Goal: Find specific page/section: Find specific page/section

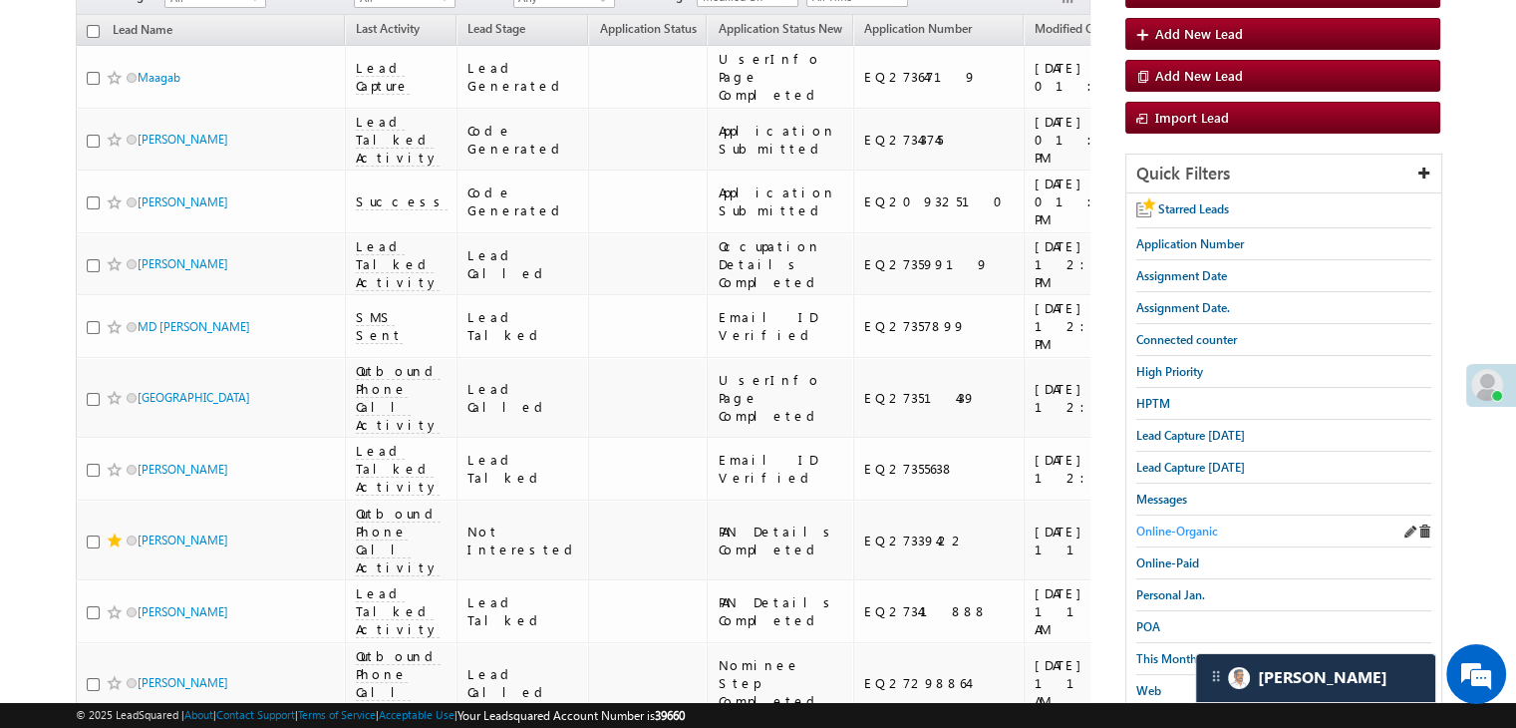
scroll to position [211, 0]
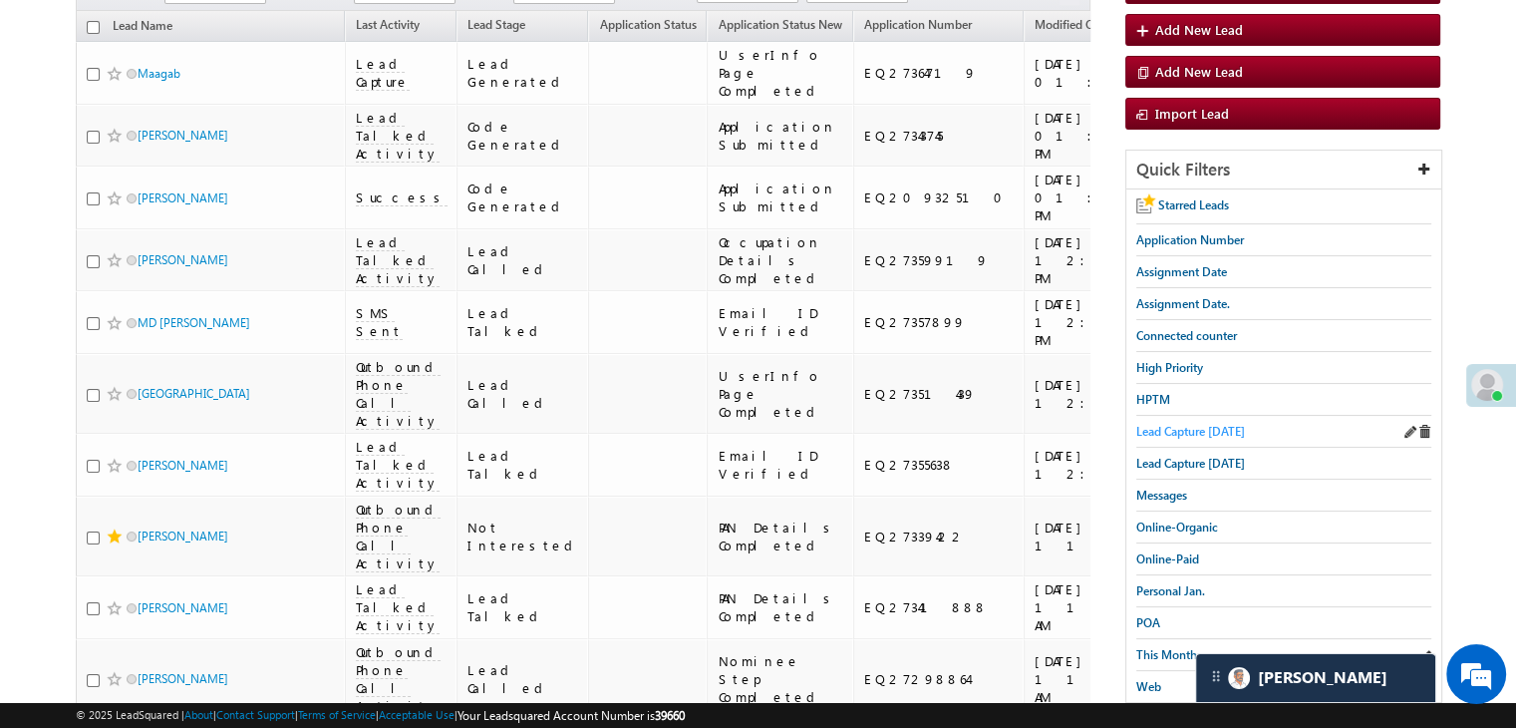
click at [1212, 424] on span "Lead Capture [DATE]" at bounding box center [1190, 431] width 109 height 15
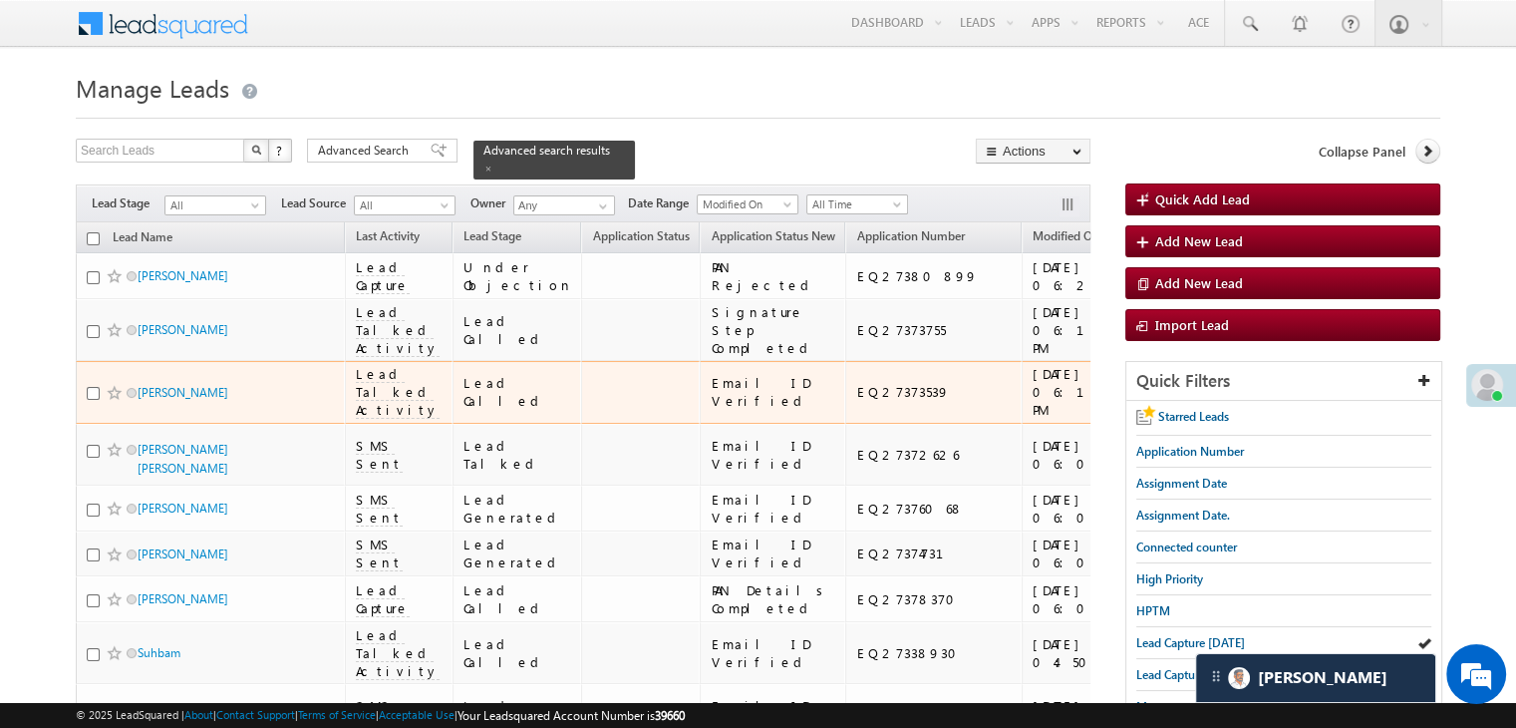
scroll to position [0, 0]
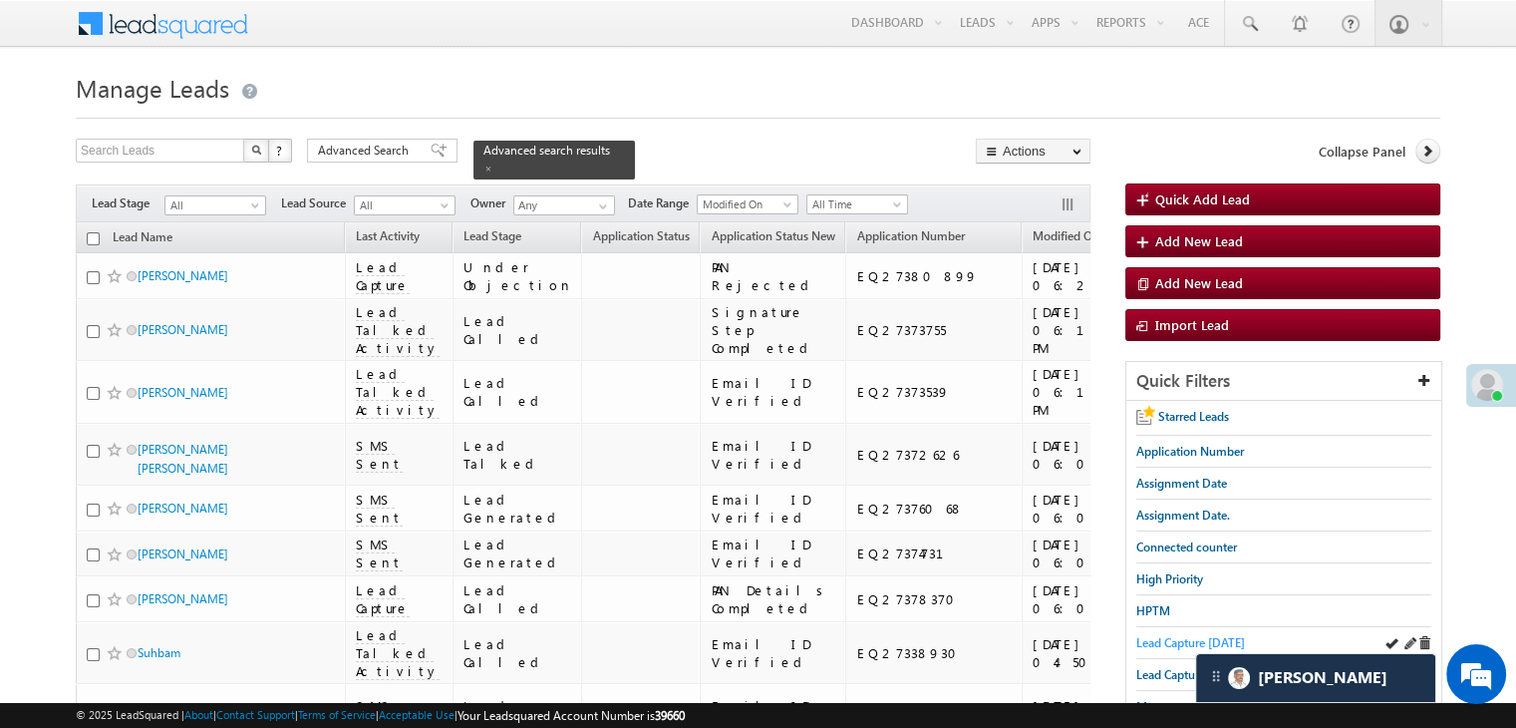
click at [1168, 644] on span "Lead Capture [DATE]" at bounding box center [1190, 642] width 109 height 15
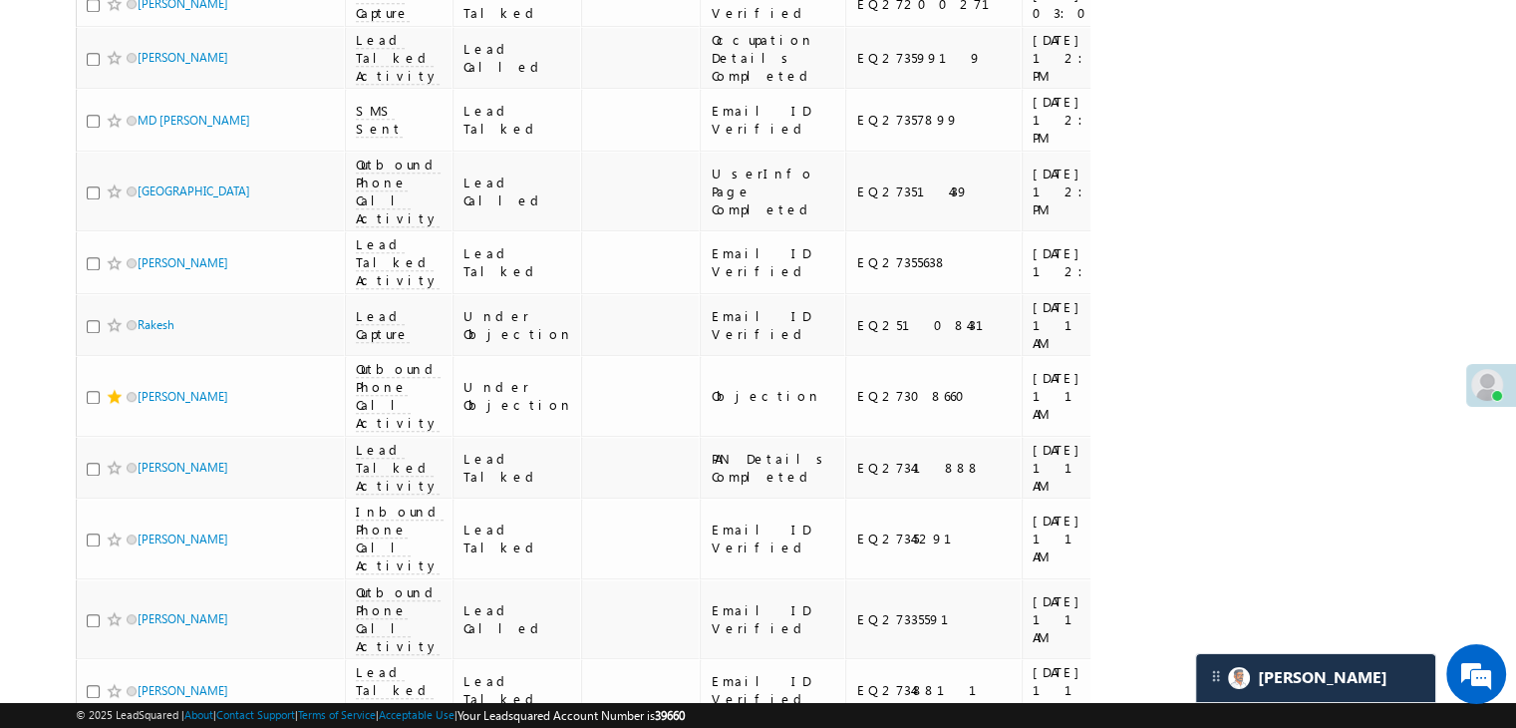
scroll to position [1196, 0]
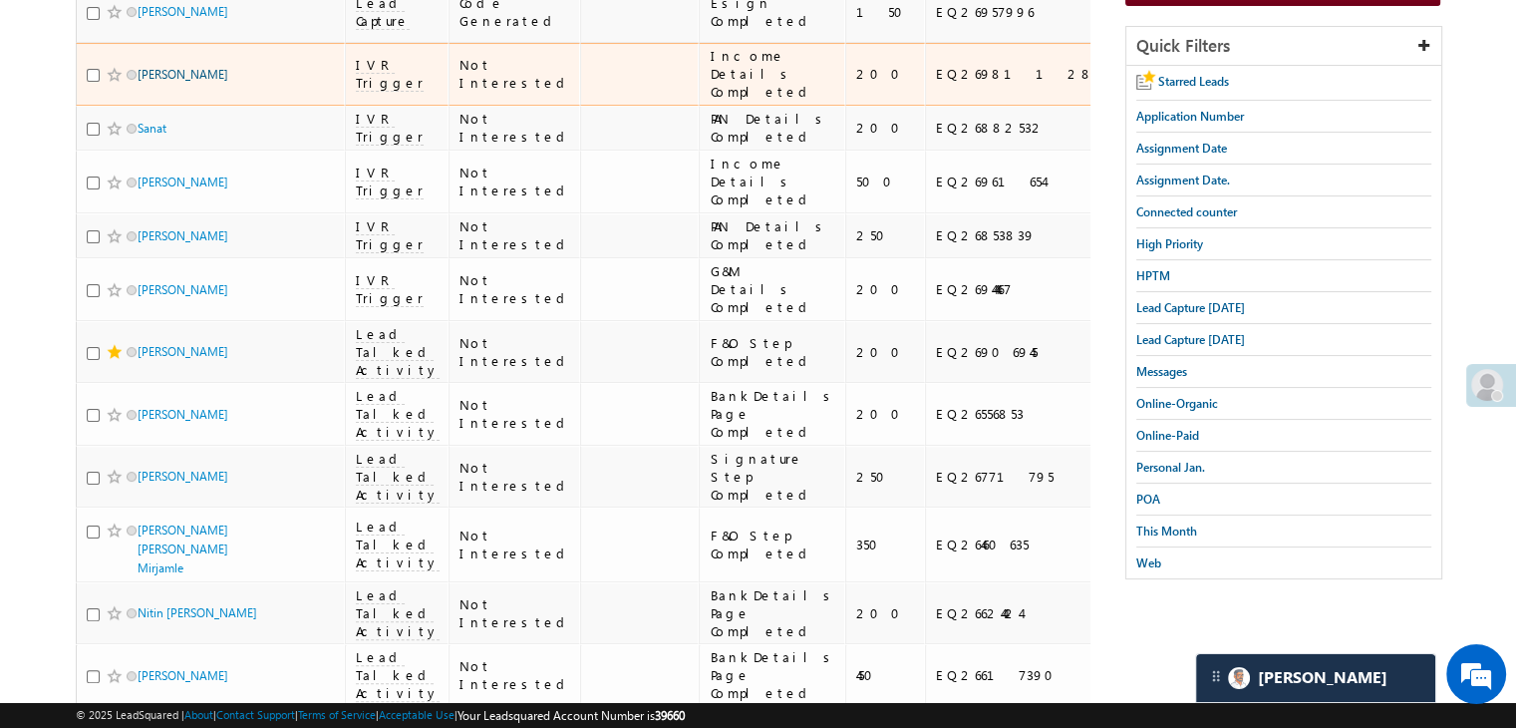
scroll to position [191, 0]
